Goal: Navigation & Orientation: Find specific page/section

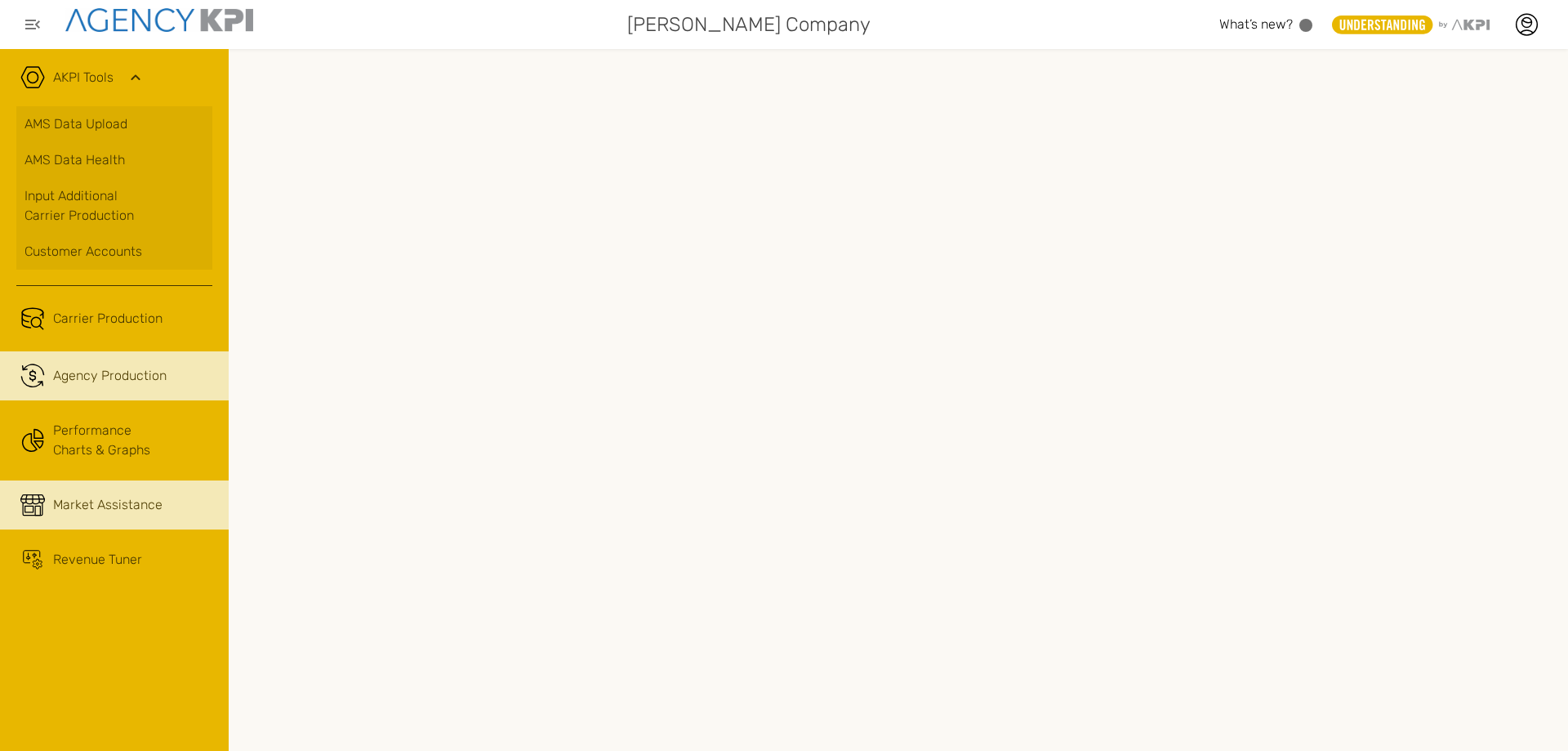
click at [125, 368] on span "Agency Production" at bounding box center [109, 376] width 113 height 19
click at [137, 501] on span "Market Assistance" at bounding box center [107, 505] width 109 height 19
click at [143, 377] on span "Agency Production" at bounding box center [109, 376] width 113 height 19
click at [146, 507] on span "Market Assistance" at bounding box center [107, 505] width 109 height 19
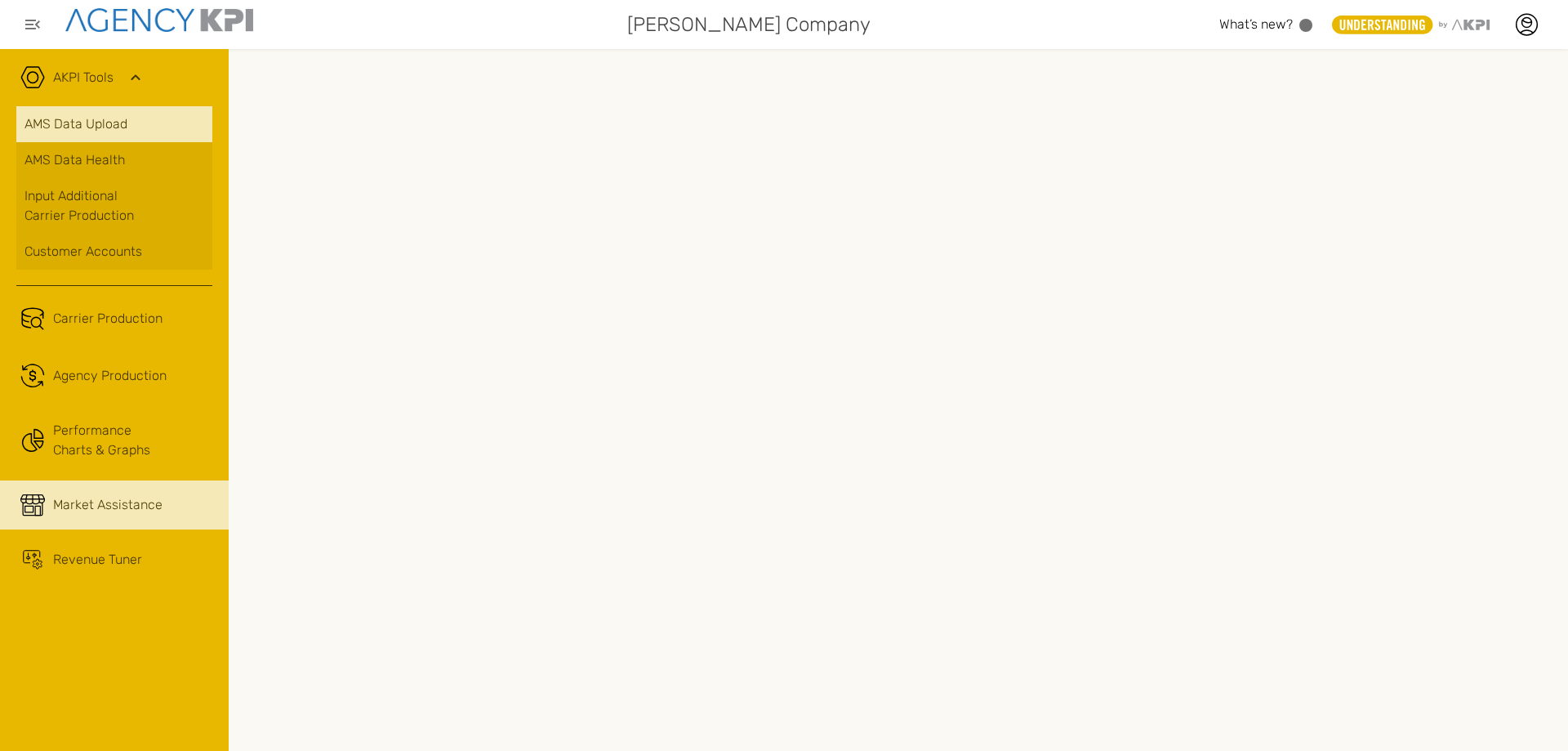
click at [134, 133] on link "AMS Data Upload" at bounding box center [114, 124] width 196 height 36
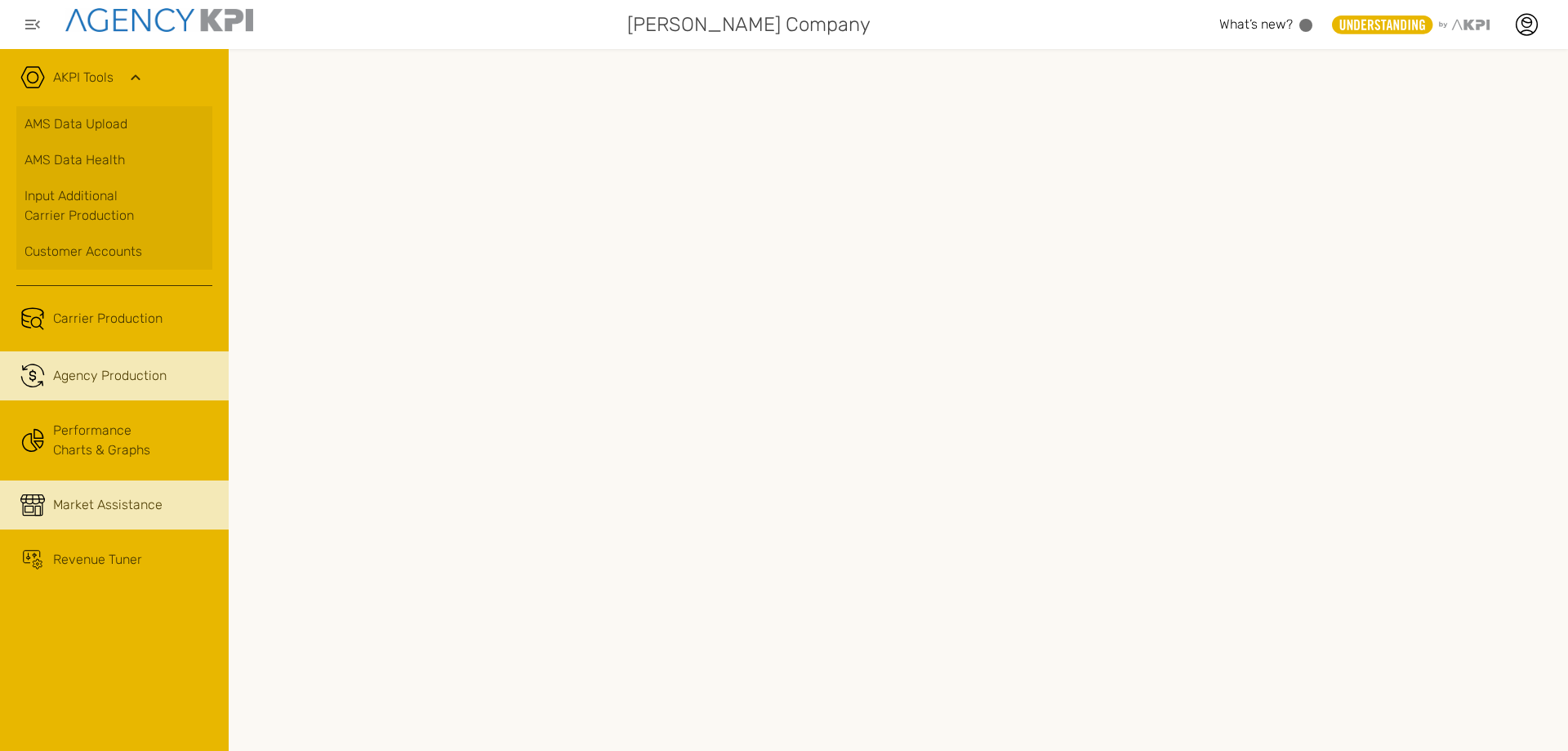
click at [98, 372] on span "Agency Production" at bounding box center [109, 376] width 113 height 19
click at [1526, 28] on icon at bounding box center [1527, 22] width 10 height 10
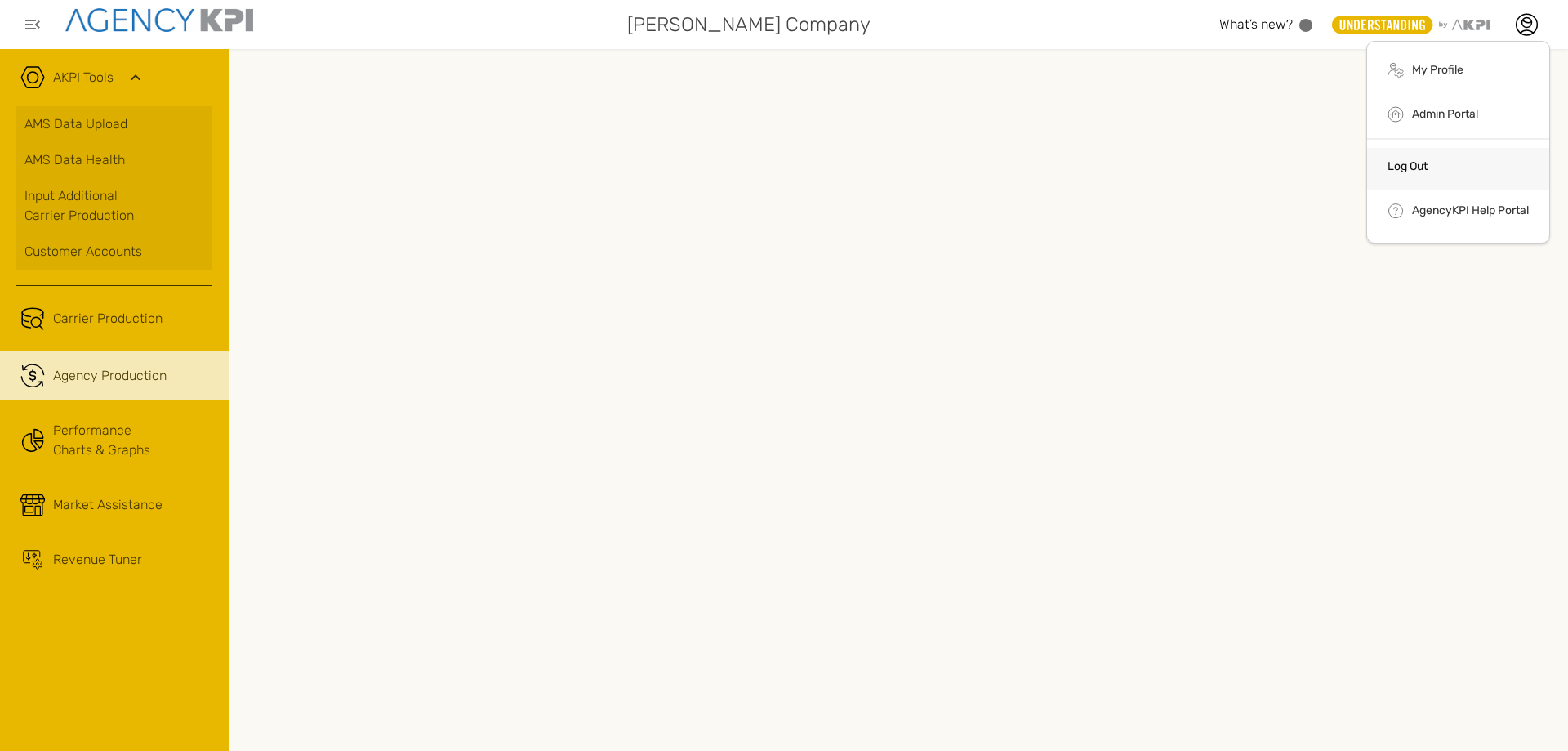
click at [1433, 176] on li "Log Out" at bounding box center [1457, 169] width 182 height 42
